Goal: Task Accomplishment & Management: Manage account settings

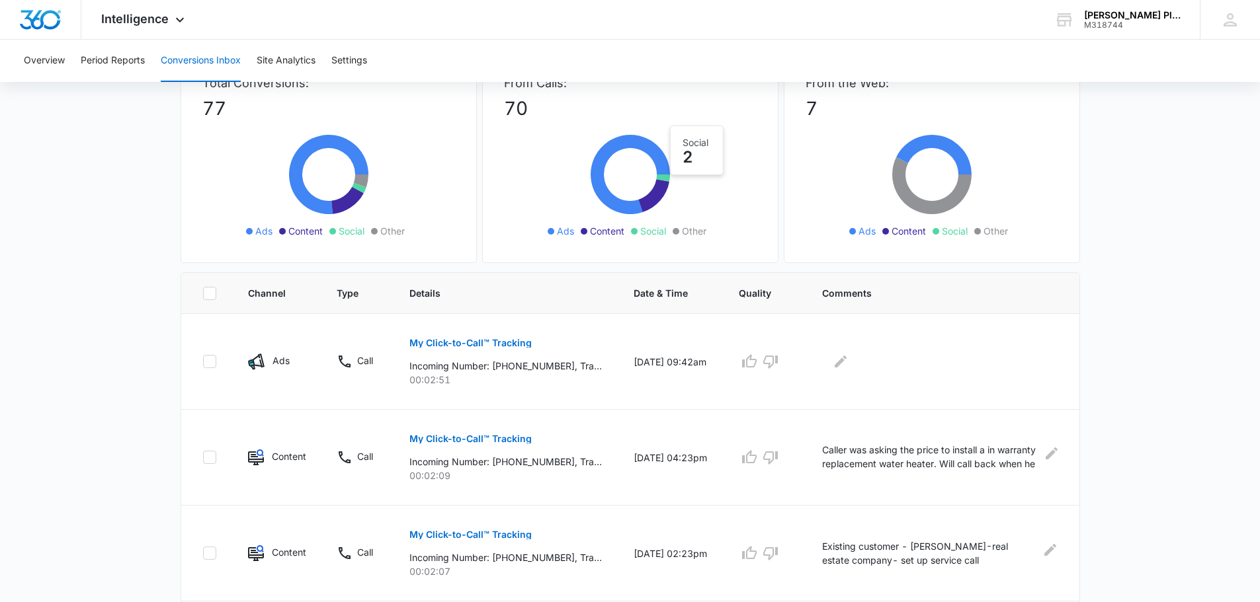
scroll to position [87, 0]
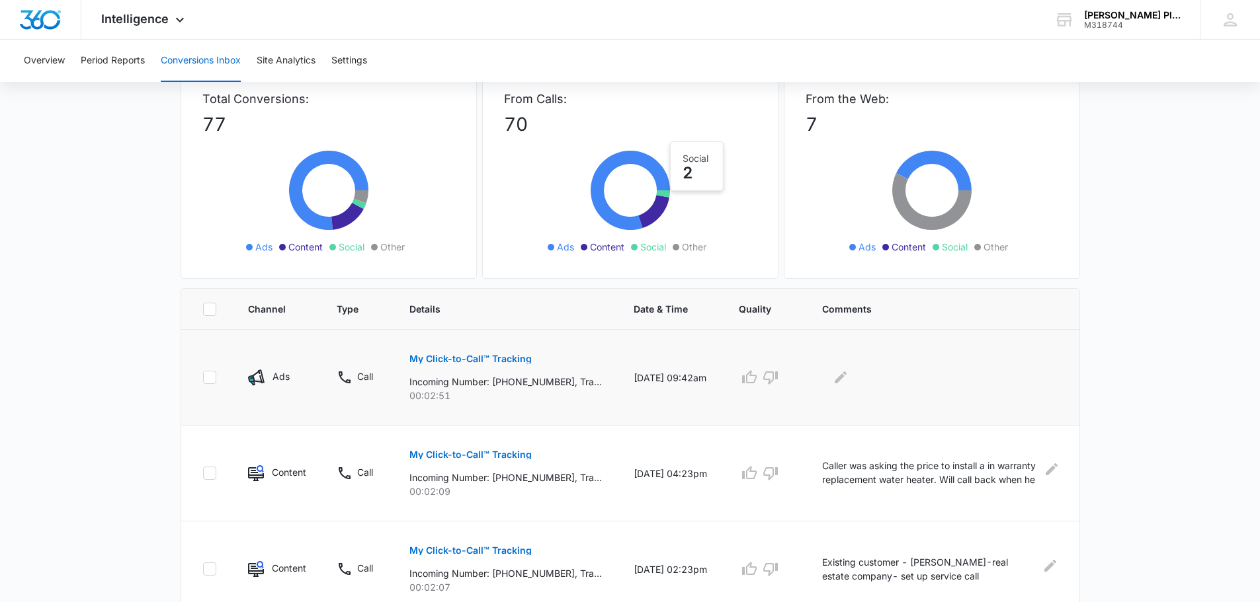
click at [453, 358] on p "My Click-to-Call™ Tracking" at bounding box center [470, 358] width 122 height 9
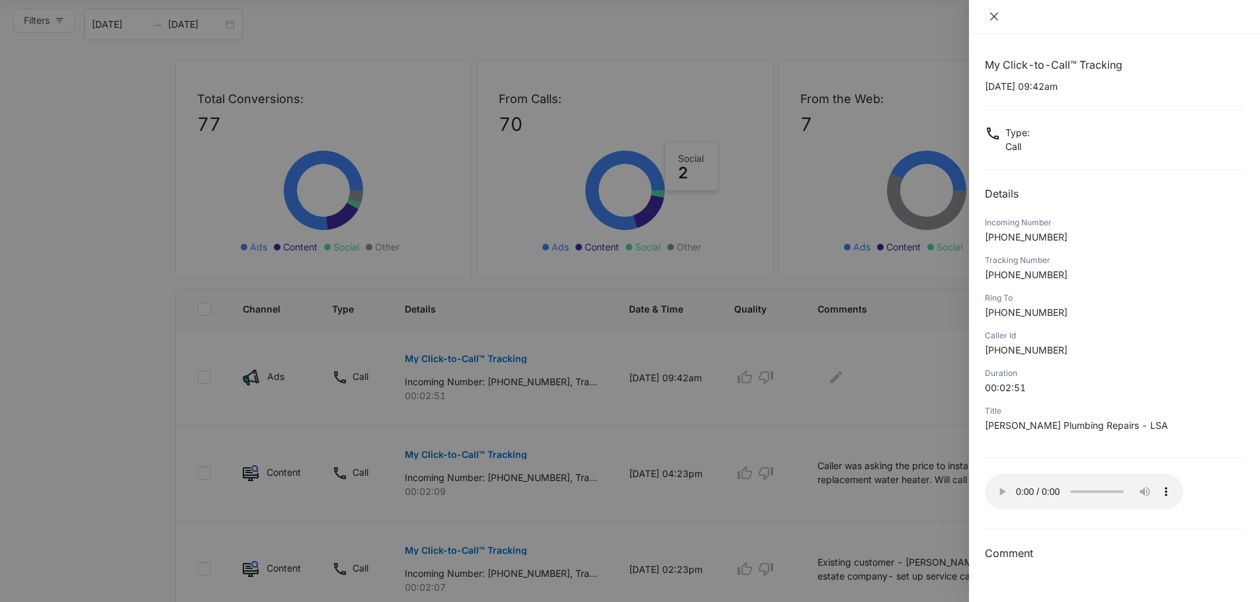
click at [994, 17] on icon "close" at bounding box center [994, 17] width 8 height 8
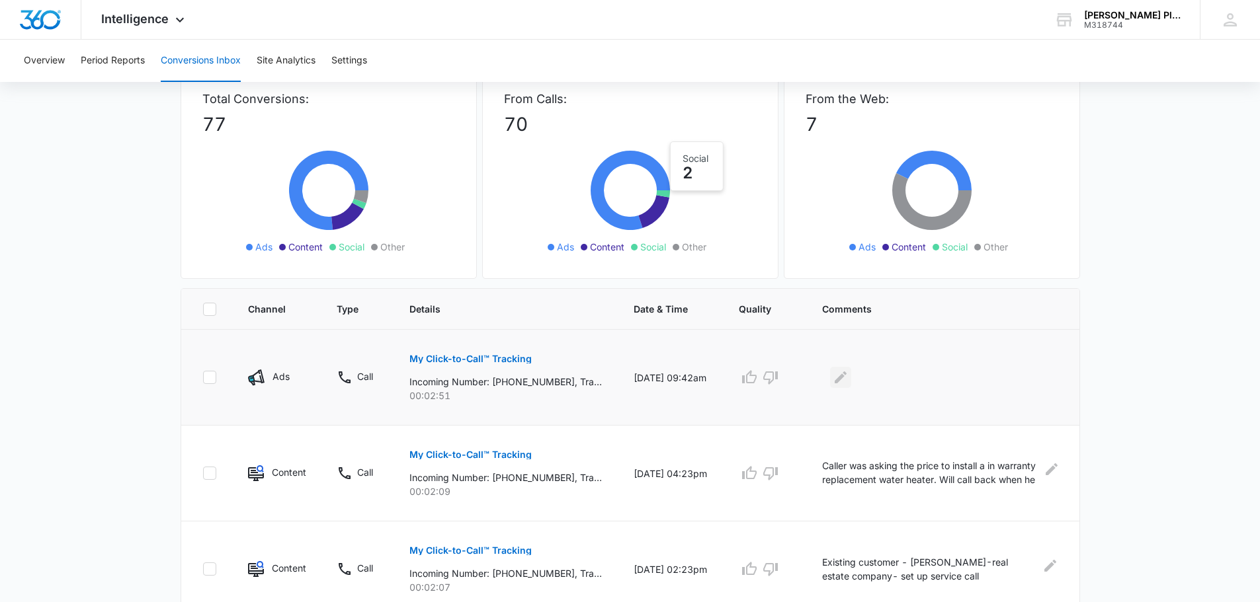
click at [846, 375] on icon "Edit Comments" at bounding box center [840, 378] width 16 height 16
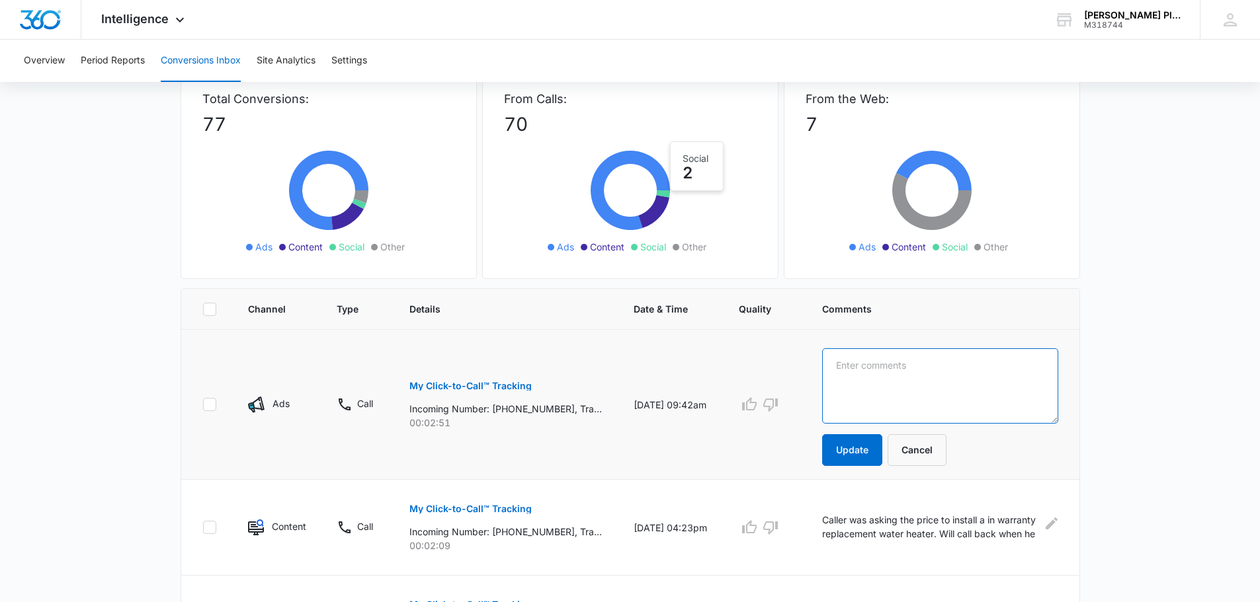
click at [852, 364] on textarea at bounding box center [939, 385] width 235 height 75
type textarea "New customer - Katie Skeans - set up service call in Gainesville"
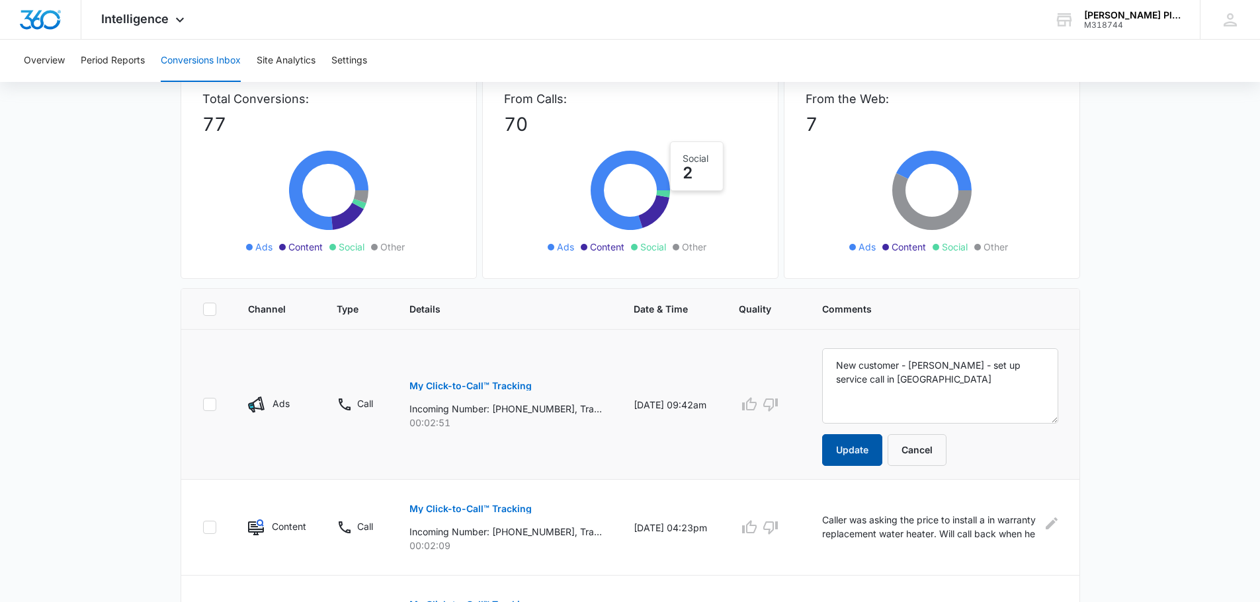
click at [854, 450] on button "Update" at bounding box center [852, 450] width 60 height 32
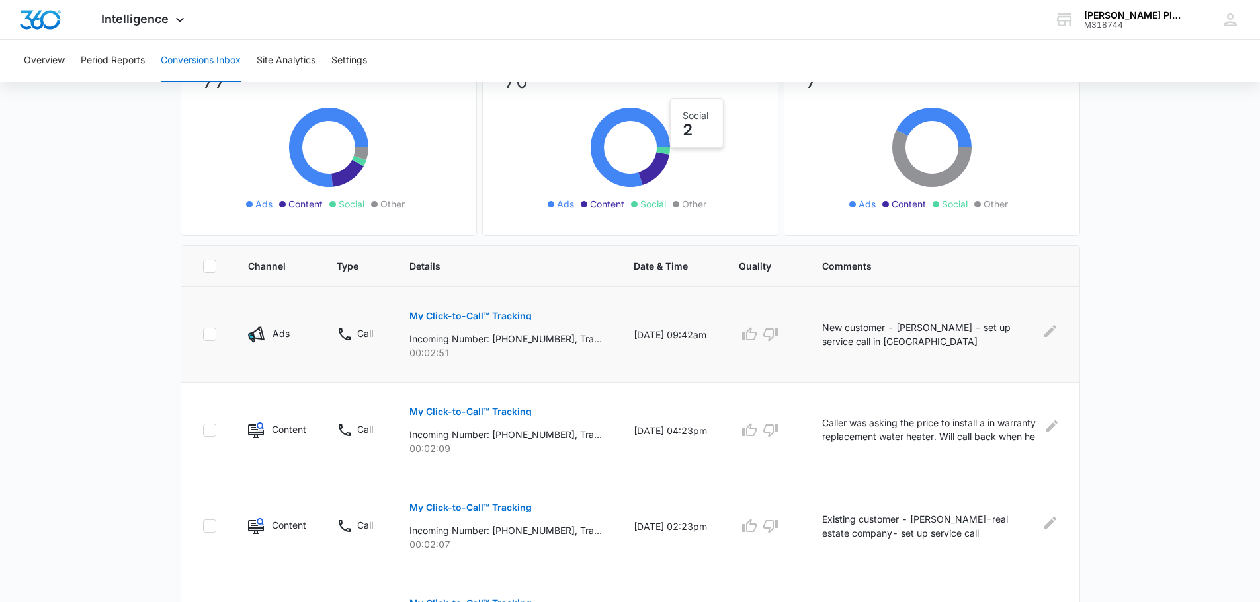
scroll to position [0, 0]
